Goal: Communication & Community: Answer question/provide support

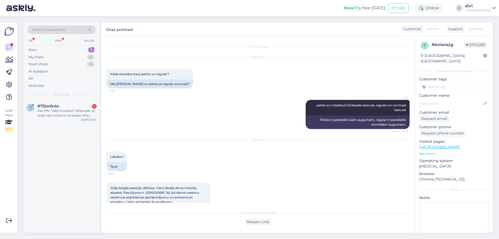
scroll to position [105, 0]
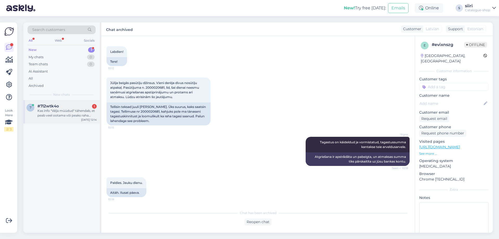
click at [54, 117] on div "Kas info "Välja müüdud" tähendab, et peab veel ootama või peaks raha tagasi saa…" at bounding box center [66, 112] width 59 height 9
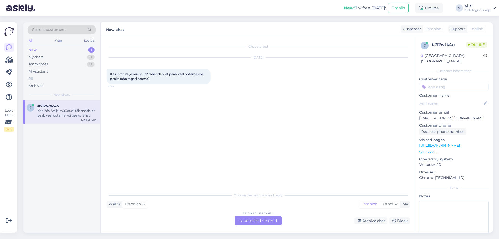
click at [263, 222] on div "Estonian to Estonian Take over the chat" at bounding box center [258, 220] width 47 height 9
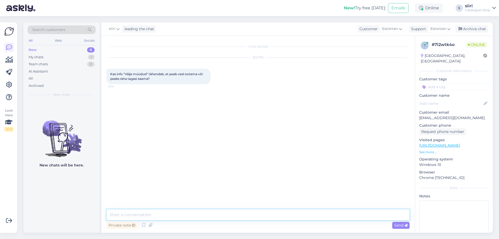
click at [127, 211] on textarea at bounding box center [257, 214] width 303 height 11
drag, startPoint x: 127, startPoint y: 217, endPoint x: 108, endPoint y: 216, distance: 19.5
click at [108, 216] on textarea "V" at bounding box center [257, 214] width 303 height 11
type textarea "Tere, kui on info saadetud, et väljamüüdud, siis [PERSON_NAME] [PERSON_NAME]"
click at [398, 225] on span "Send" at bounding box center [400, 225] width 13 height 5
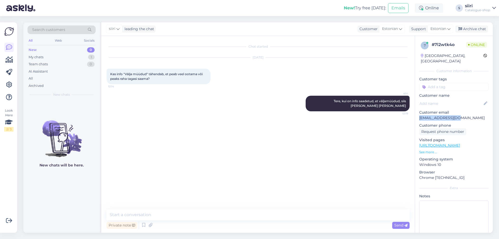
drag, startPoint x: 463, startPoint y: 112, endPoint x: 419, endPoint y: 112, distance: 43.4
click at [419, 115] on p "[EMAIL_ADDRESS][DOMAIN_NAME]" at bounding box center [453, 117] width 69 height 5
copy p "[EMAIL_ADDRESS][DOMAIN_NAME]"
click at [127, 215] on textarea at bounding box center [257, 214] width 303 height 11
type textarea "raha kantakse tagasi seljuhul"
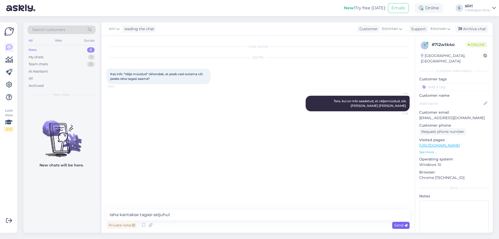
click at [399, 227] on span "Send" at bounding box center [400, 225] width 13 height 5
